Goal: Task Accomplishment & Management: Complete application form

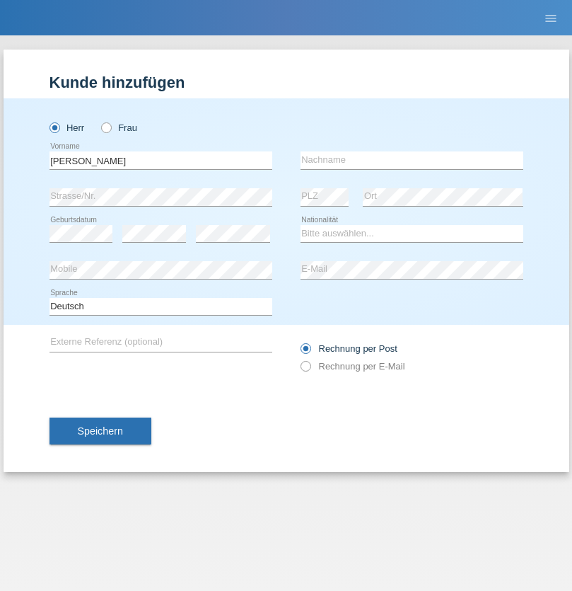
type input "[PERSON_NAME]"
click at [412, 160] on input "text" at bounding box center [412, 160] width 223 height 18
type input "Bheekarry"
select select "CH"
radio input "true"
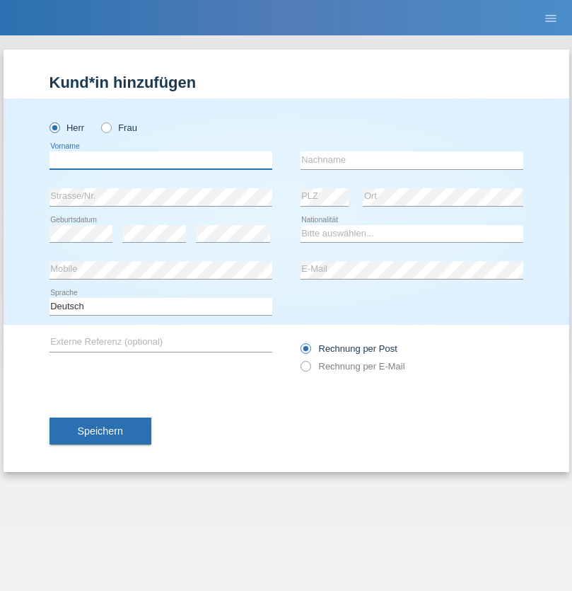
click at [161, 160] on input "text" at bounding box center [161, 160] width 223 height 18
type input "Marcin"
click at [412, 160] on input "text" at bounding box center [412, 160] width 223 height 18
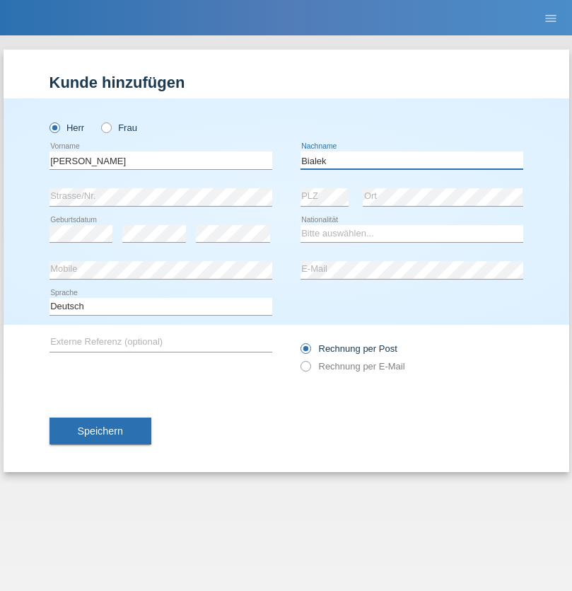
type input "Bialek"
select select "PL"
select select "C"
select select "30"
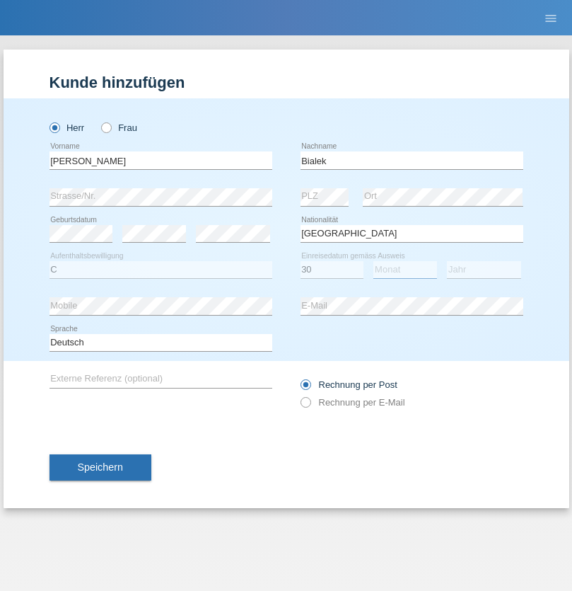
select select "07"
select select "2018"
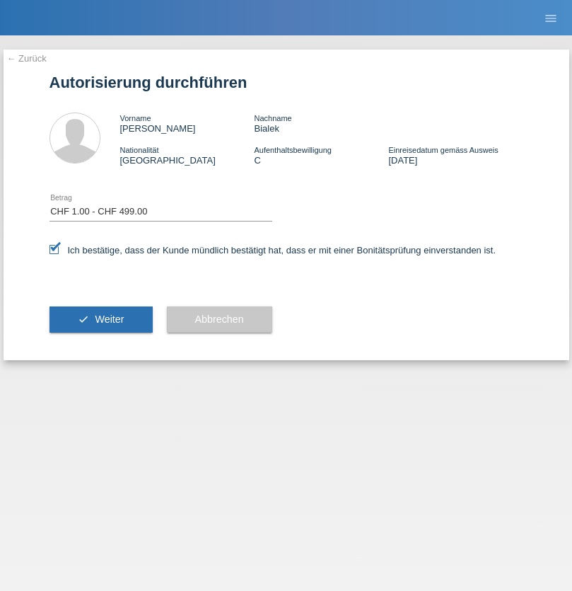
select select "1"
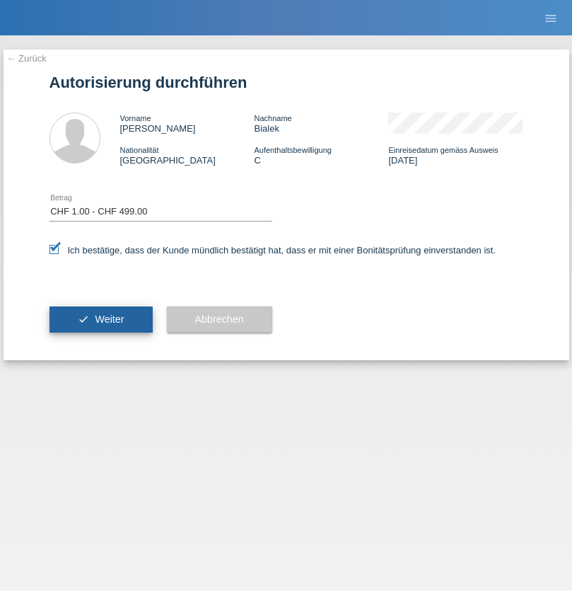
click at [100, 319] on span "Weiter" at bounding box center [109, 318] width 29 height 11
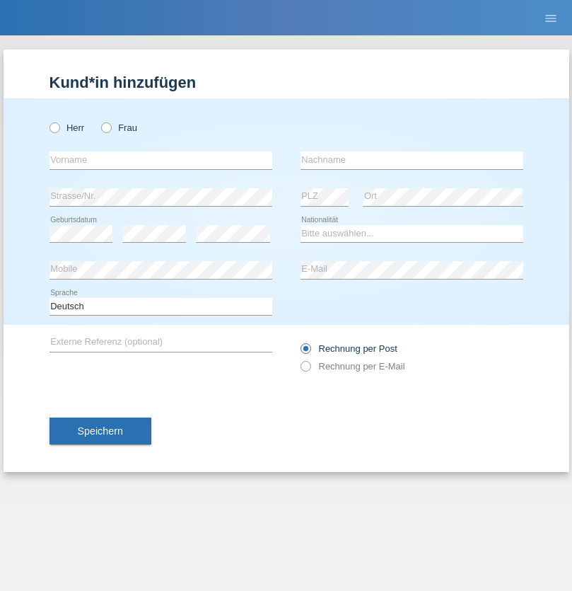
radio input "true"
click at [161, 160] on input "text" at bounding box center [161, 160] width 223 height 18
type input "Mohamed"
click at [412, 160] on input "text" at bounding box center [412, 160] width 223 height 18
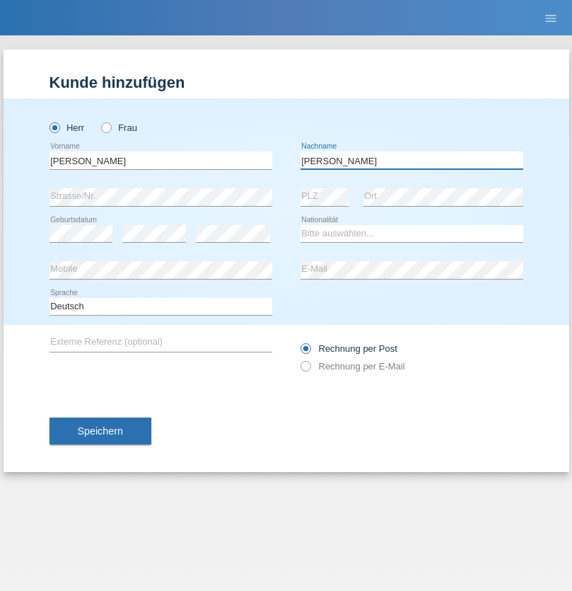
type input "Mohamed"
select select "SY"
select select "C"
select select "21"
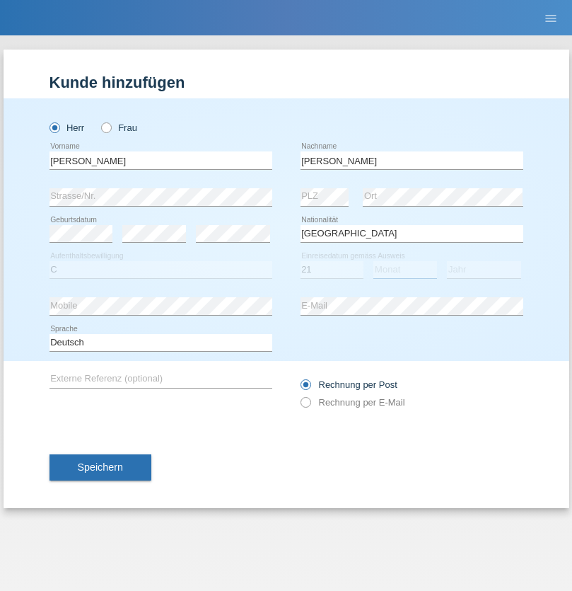
select select "12"
select select "2013"
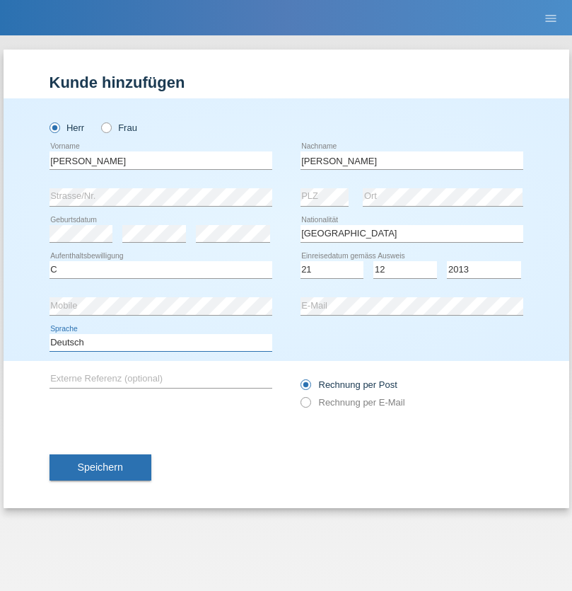
select select "en"
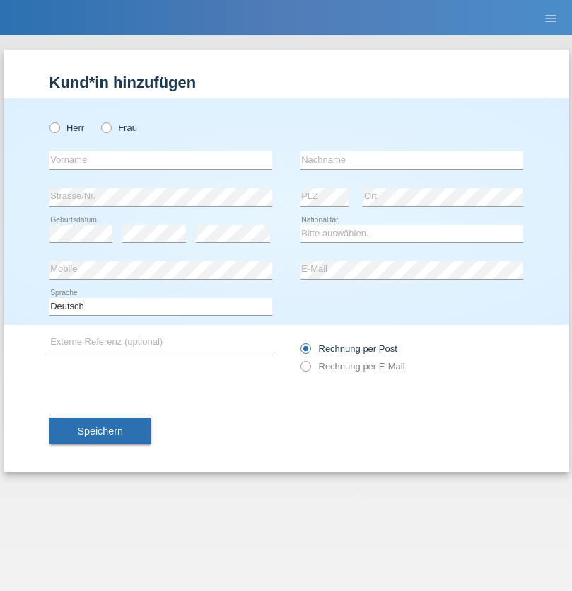
radio input "true"
click at [161, 160] on input "text" at bounding box center [161, 160] width 223 height 18
type input "[PERSON_NAME]"
click at [412, 160] on input "text" at bounding box center [412, 160] width 223 height 18
type input "Senn"
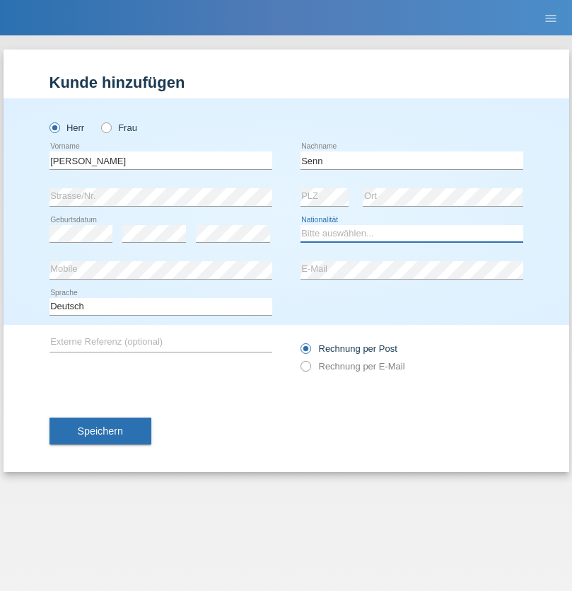
select select "CH"
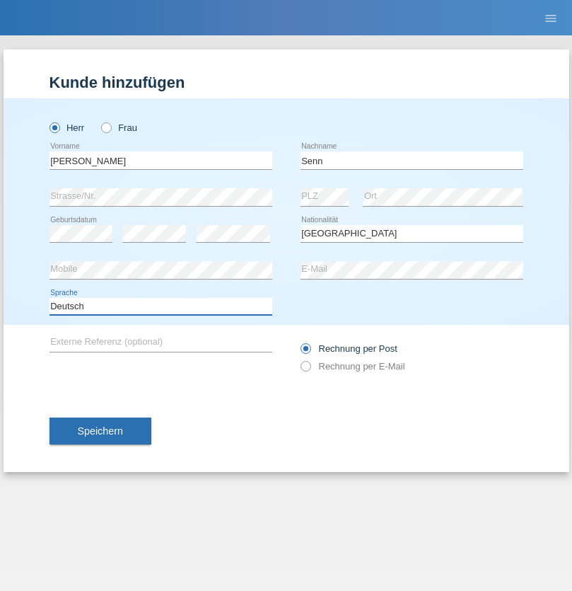
select select "en"
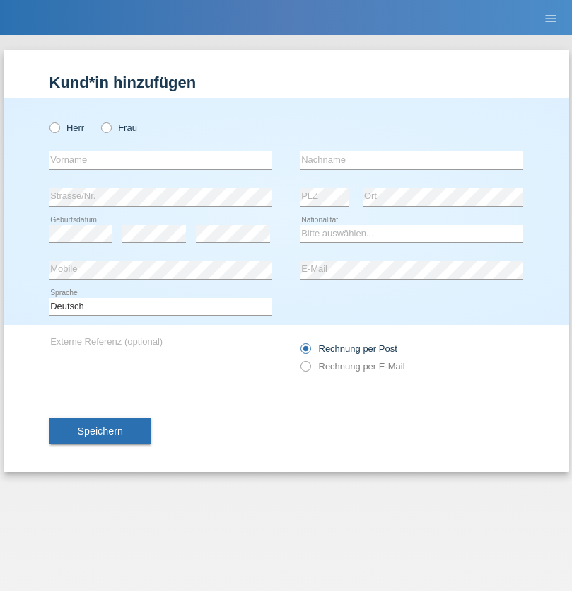
radio input "true"
click at [161, 160] on input "text" at bounding box center [161, 160] width 223 height 18
type input "Marcin"
click at [412, 160] on input "text" at bounding box center [412, 160] width 223 height 18
type input "Bialek"
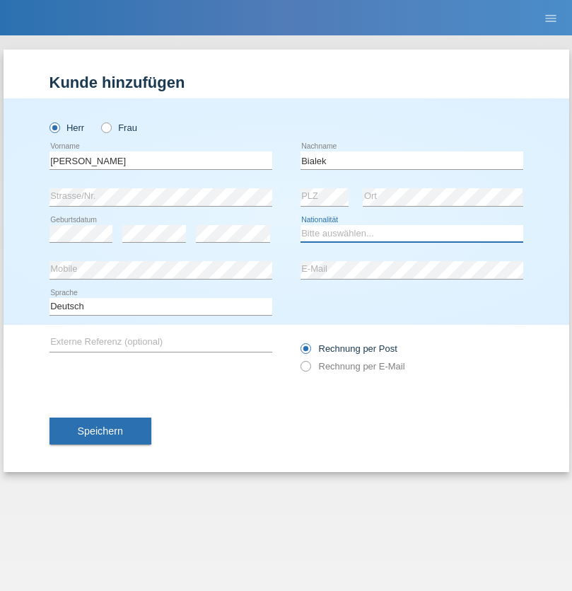
select select "CH"
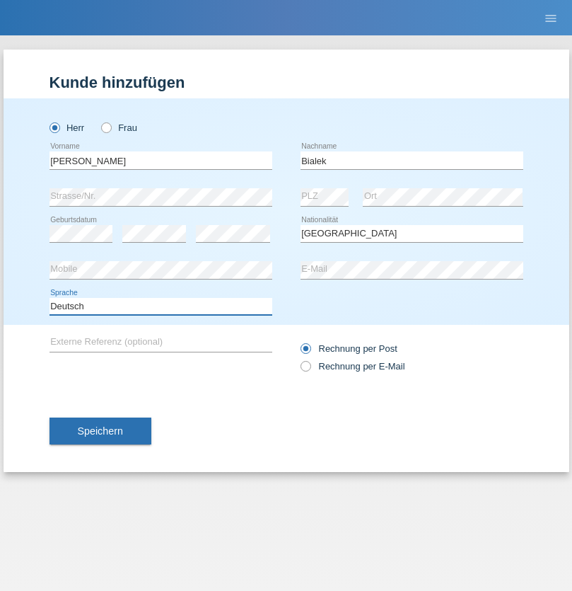
select select "en"
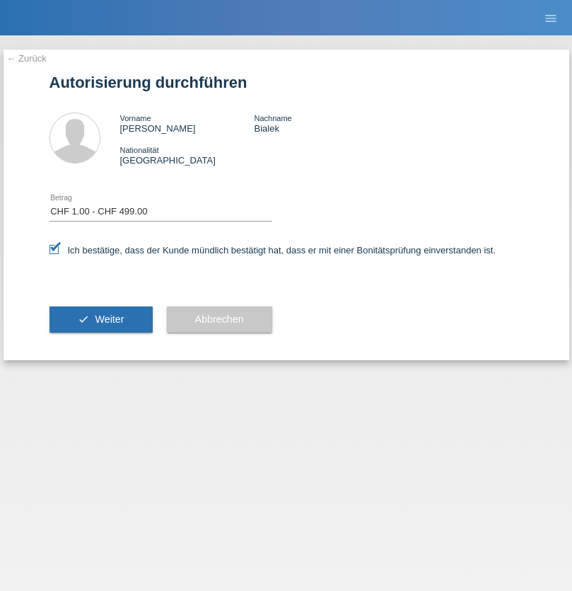
select select "1"
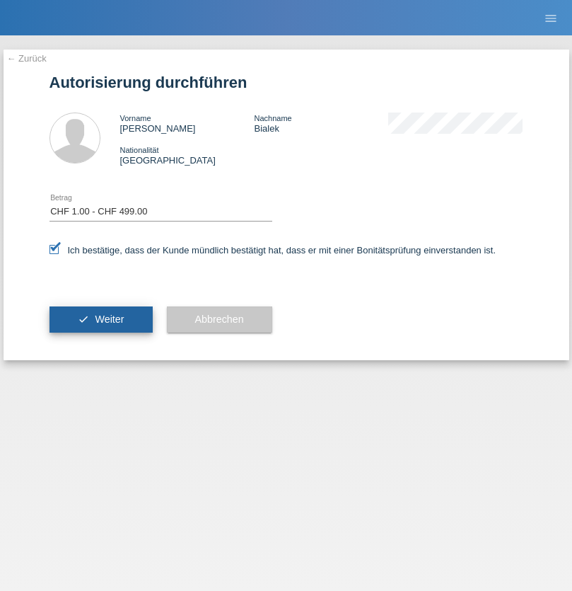
click at [100, 319] on span "Weiter" at bounding box center [109, 318] width 29 height 11
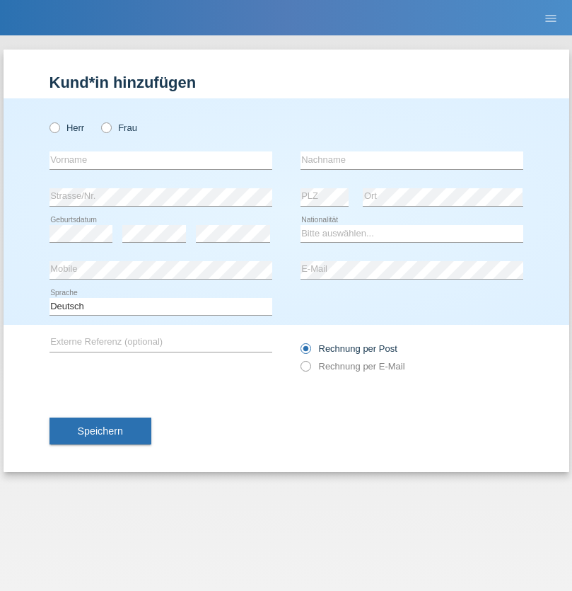
radio input "true"
click at [161, 160] on input "text" at bounding box center [161, 160] width 223 height 18
type input "Cristian"
click at [412, 160] on input "text" at bounding box center [412, 160] width 223 height 18
type input "Teeriu"
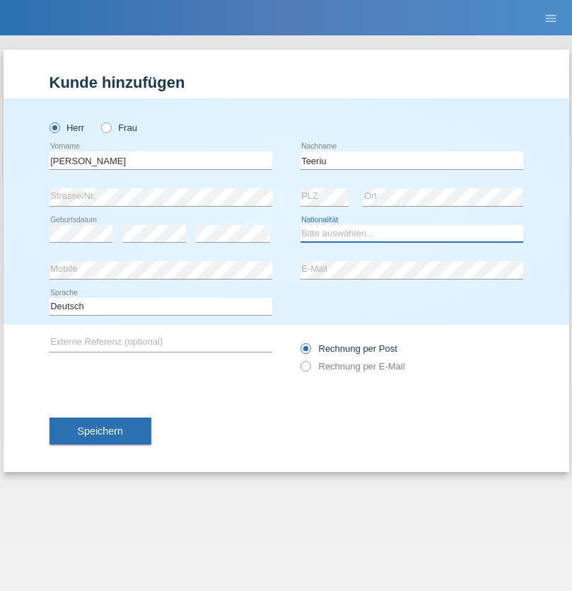
select select "RO"
select select "C"
select select "07"
select select "09"
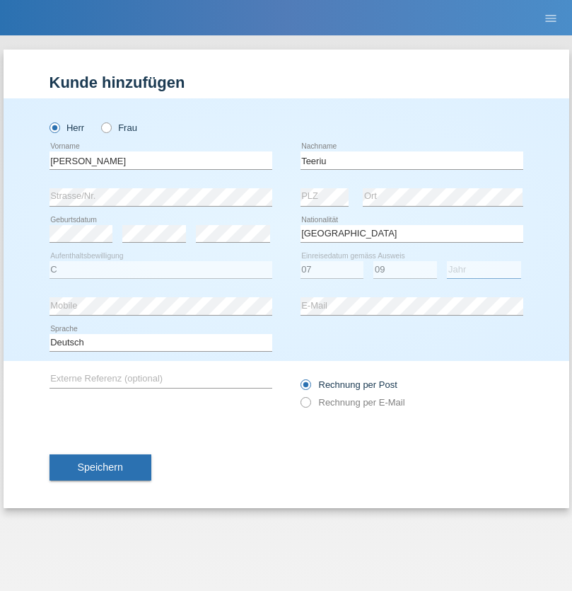
select select "2021"
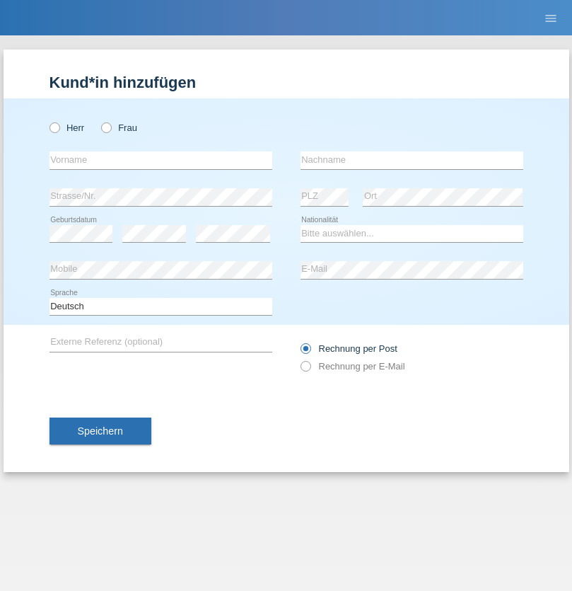
radio input "true"
click at [161, 160] on input "text" at bounding box center [161, 160] width 223 height 18
type input "firat"
click at [412, 160] on input "text" at bounding box center [412, 160] width 223 height 18
type input "kara"
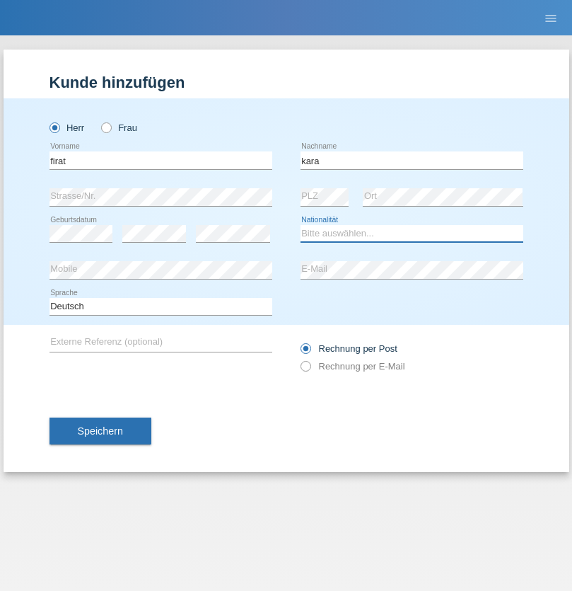
select select "CH"
radio input "true"
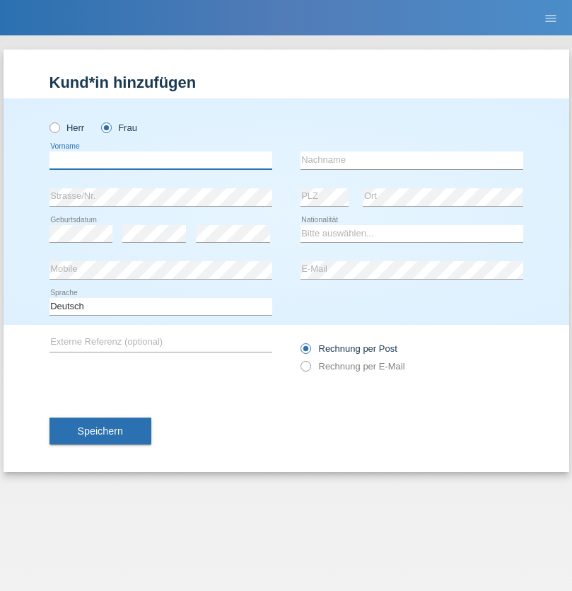
click at [161, 160] on input "text" at bounding box center [161, 160] width 223 height 18
type input "Rihanna"
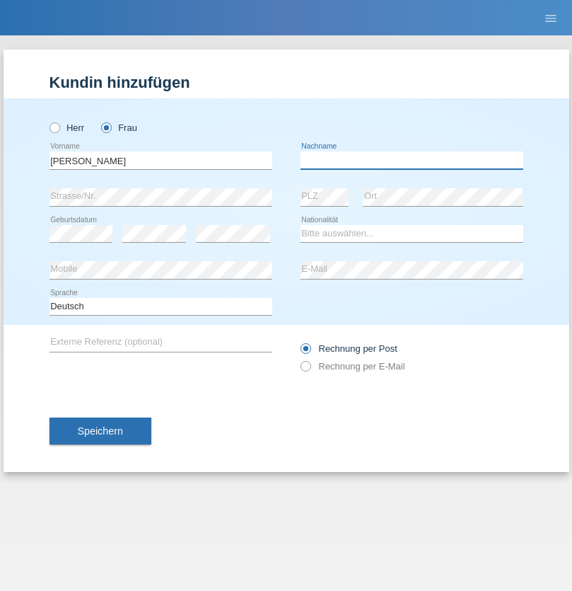
click at [412, 160] on input "text" at bounding box center [412, 160] width 223 height 18
type input "Dössegger"
select select "CH"
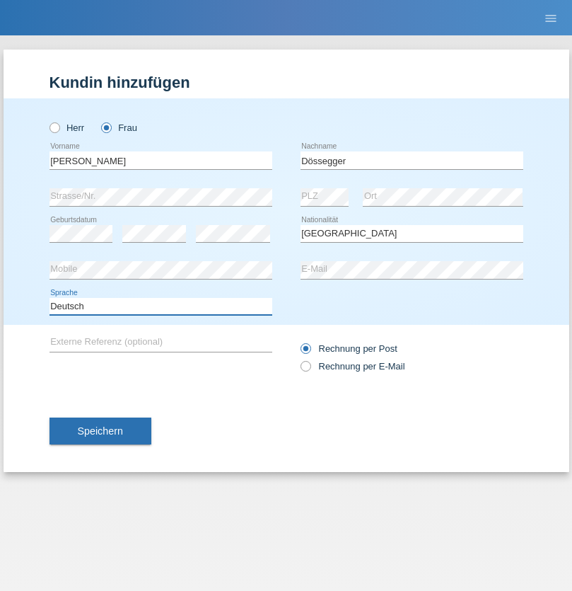
select select "en"
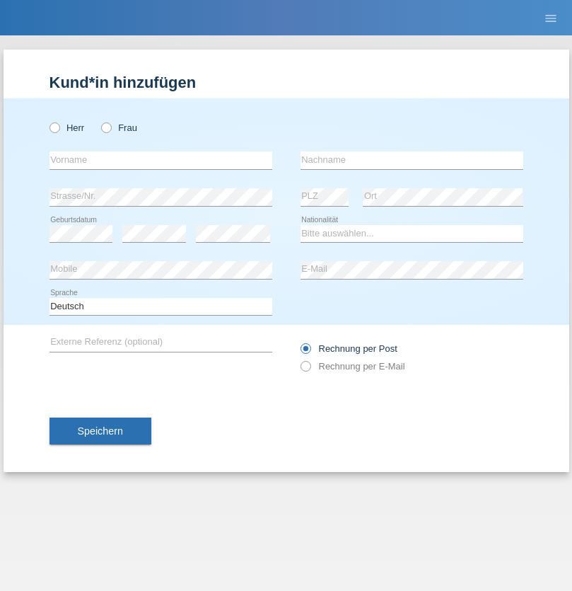
radio input "true"
click at [161, 160] on input "text" at bounding box center [161, 160] width 223 height 18
type input "Senije"
click at [412, 160] on input "text" at bounding box center [412, 160] width 223 height 18
type input "[DEMOGRAPHIC_DATA]"
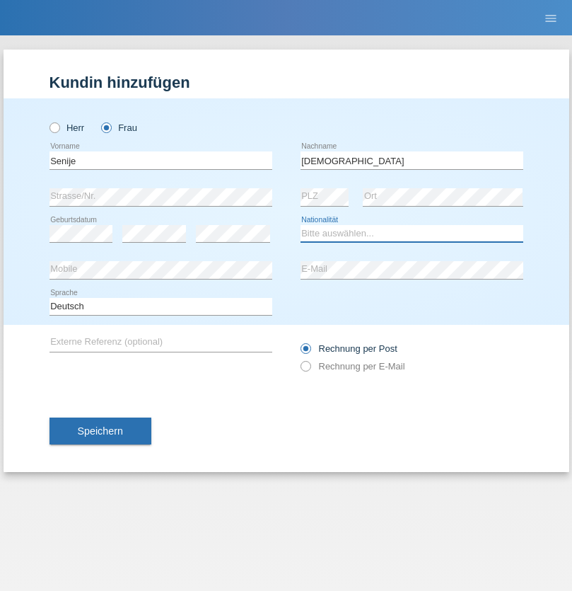
select select "CH"
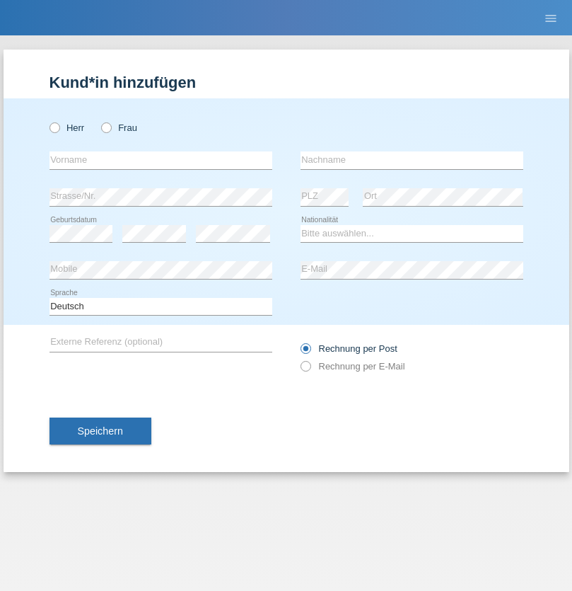
radio input "true"
click at [161, 160] on input "text" at bounding box center [161, 160] width 223 height 18
type input "Andy"
click at [412, 160] on input "text" at bounding box center [412, 160] width 223 height 18
type input "Priestley"
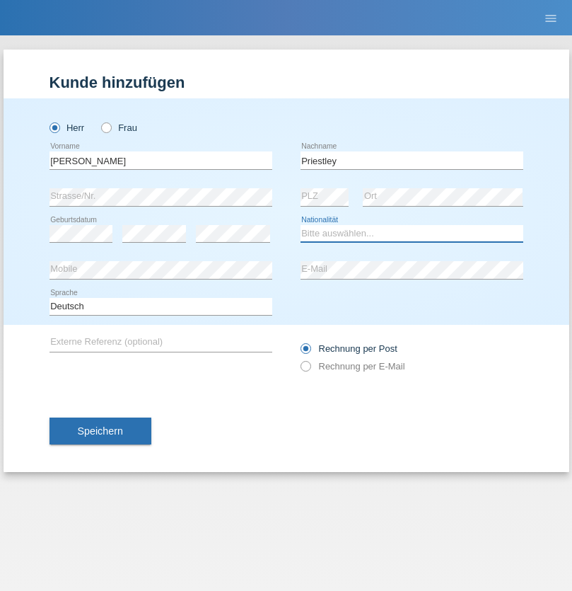
select select "CH"
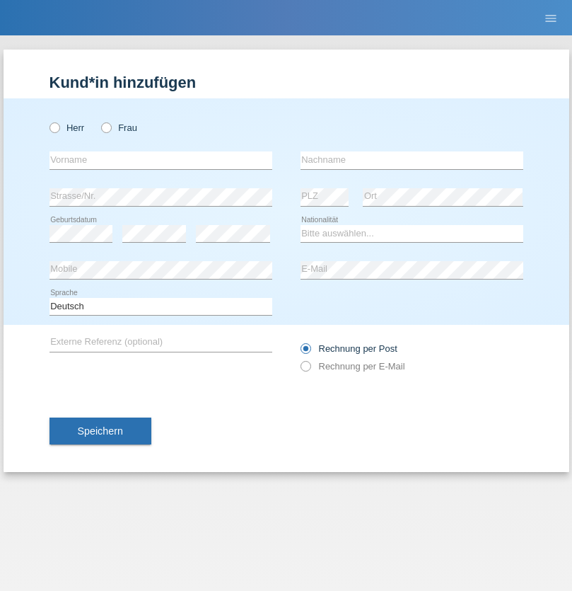
radio input "true"
click at [161, 160] on input "text" at bounding box center [161, 160] width 223 height 18
type input "[PERSON_NAME]"
click at [412, 160] on input "text" at bounding box center [412, 160] width 223 height 18
type input "Fortugno"
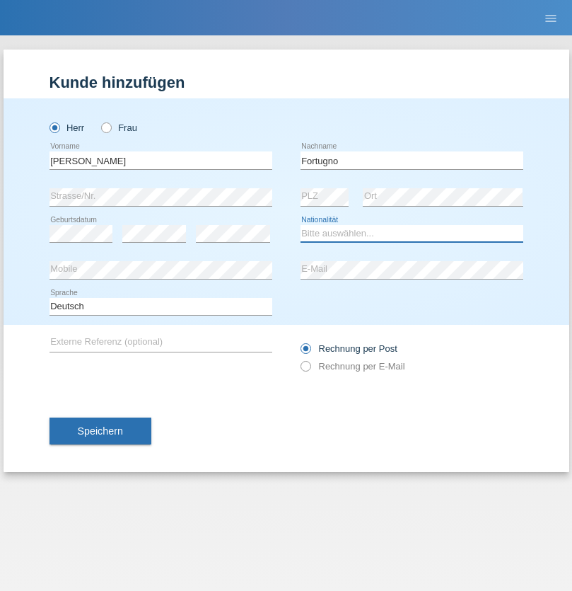
select select "IT"
select select "C"
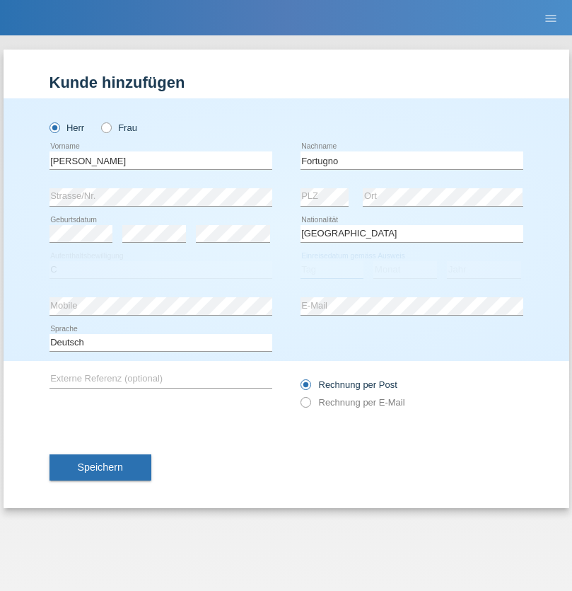
select select "09"
select select "08"
select select "2006"
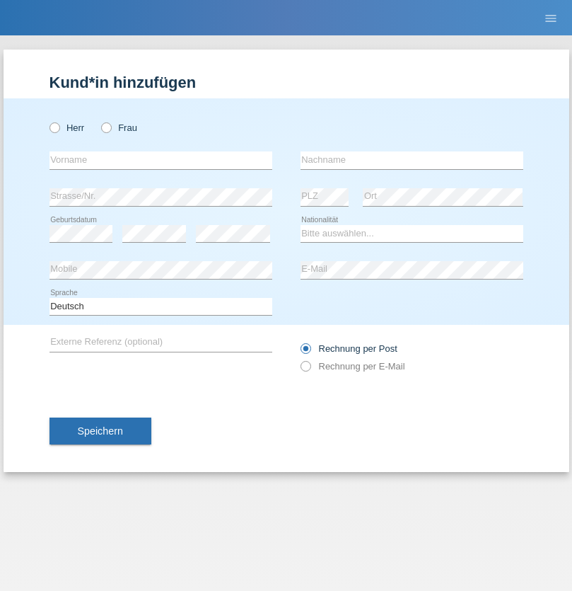
radio input "true"
click at [161, 160] on input "text" at bounding box center [161, 160] width 223 height 18
type input "Farkash"
click at [412, 160] on input "text" at bounding box center [412, 160] width 223 height 18
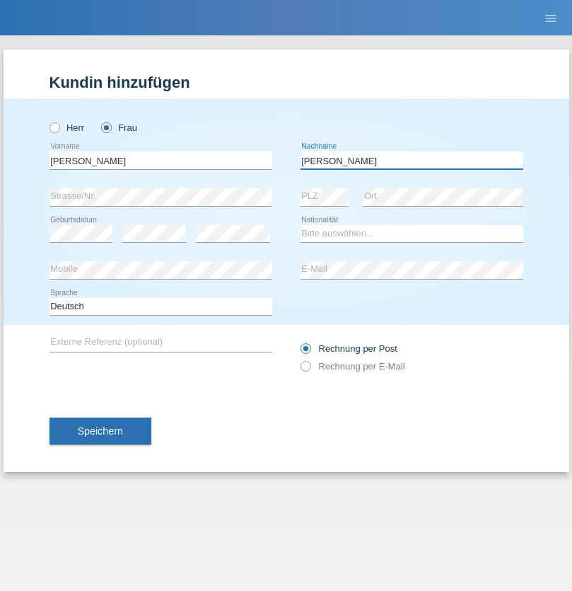
type input "Yolana"
select select "UA"
select select "C"
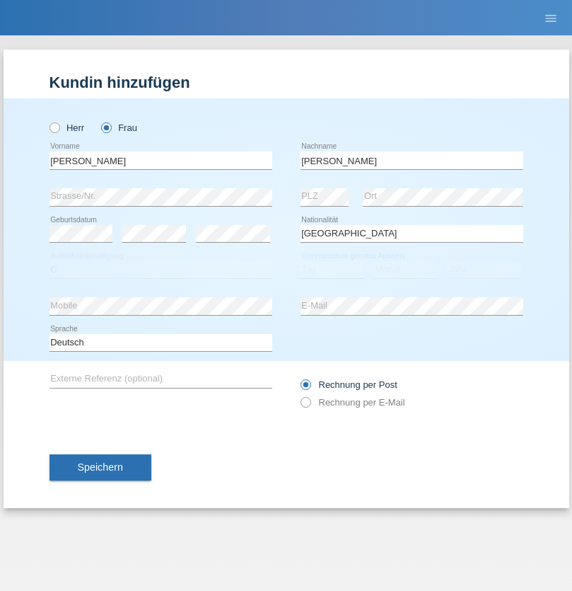
select select "23"
select select "10"
select select "2021"
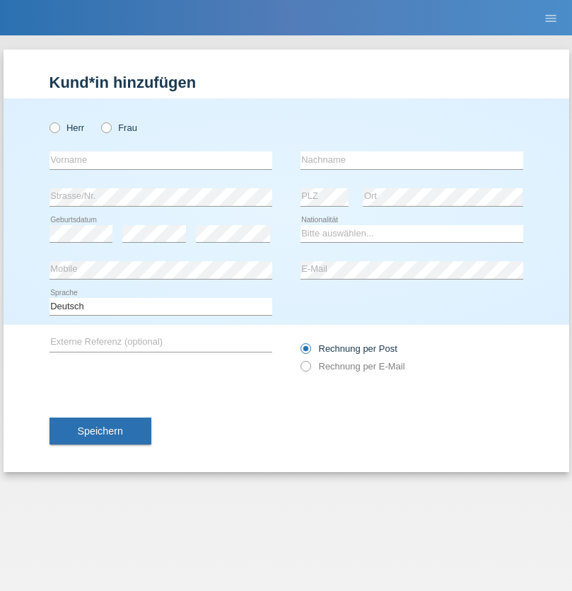
radio input "true"
click at [161, 160] on input "text" at bounding box center [161, 160] width 223 height 18
type input "Nuria"
click at [412, 160] on input "text" at bounding box center [412, 160] width 223 height 18
type input "D'Antino"
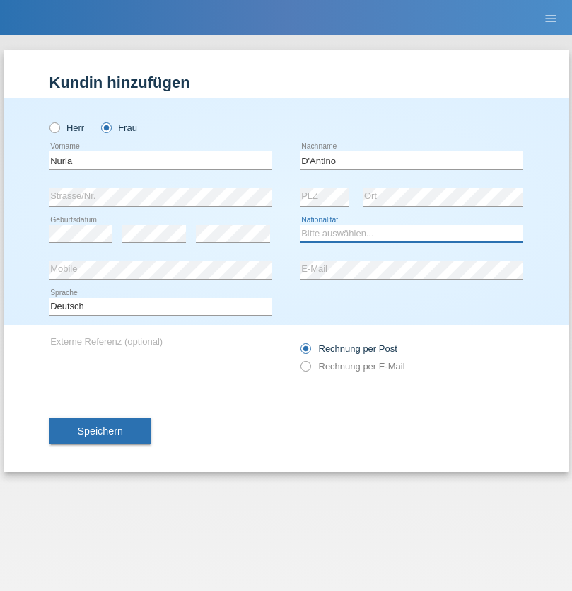
select select "CH"
